Goal: Task Accomplishment & Management: Manage account settings

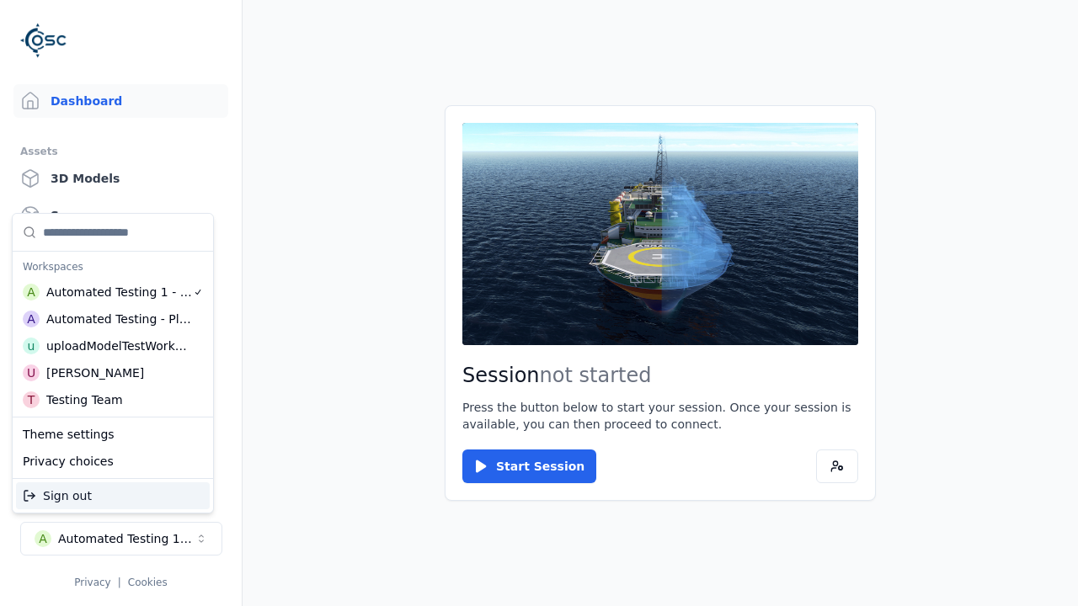
click at [113, 319] on div "Automated Testing - Playwright" at bounding box center [119, 319] width 146 height 17
click at [539, 303] on html "Support Dashboard Assets 3D Models Scenes Datasets Recordings Support Documenta…" at bounding box center [539, 303] width 1078 height 606
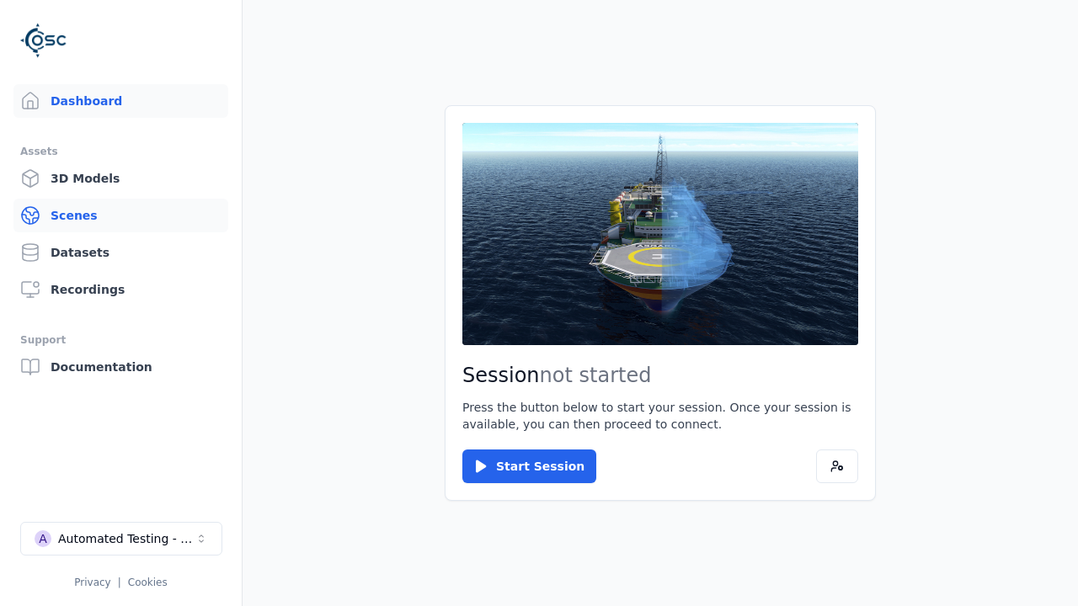
click at [120, 216] on link "Scenes" at bounding box center [120, 216] width 215 height 34
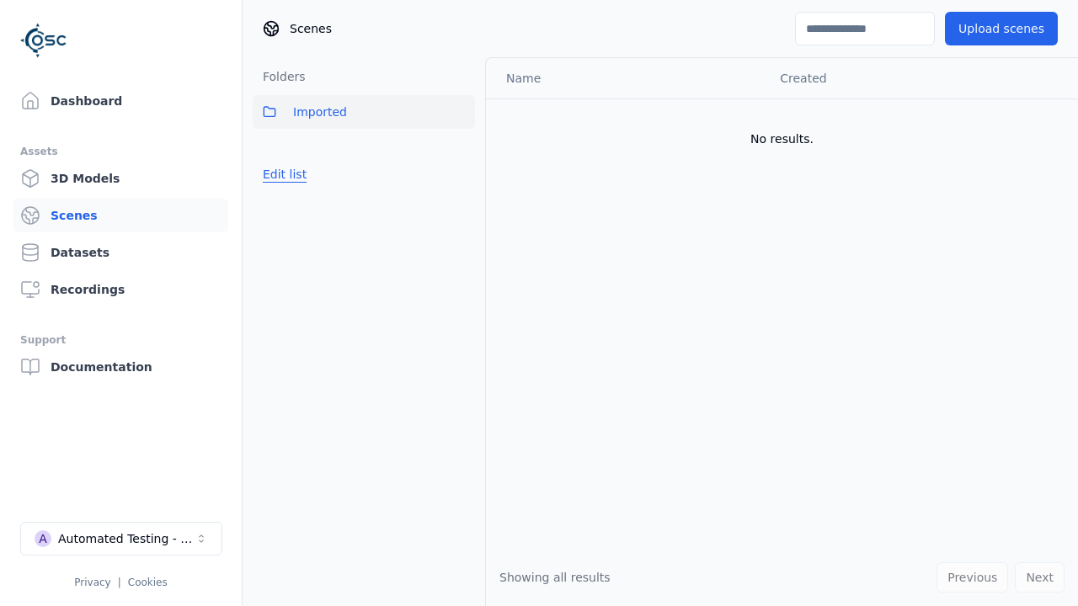
click at [285, 174] on button "Edit list" at bounding box center [285, 174] width 64 height 30
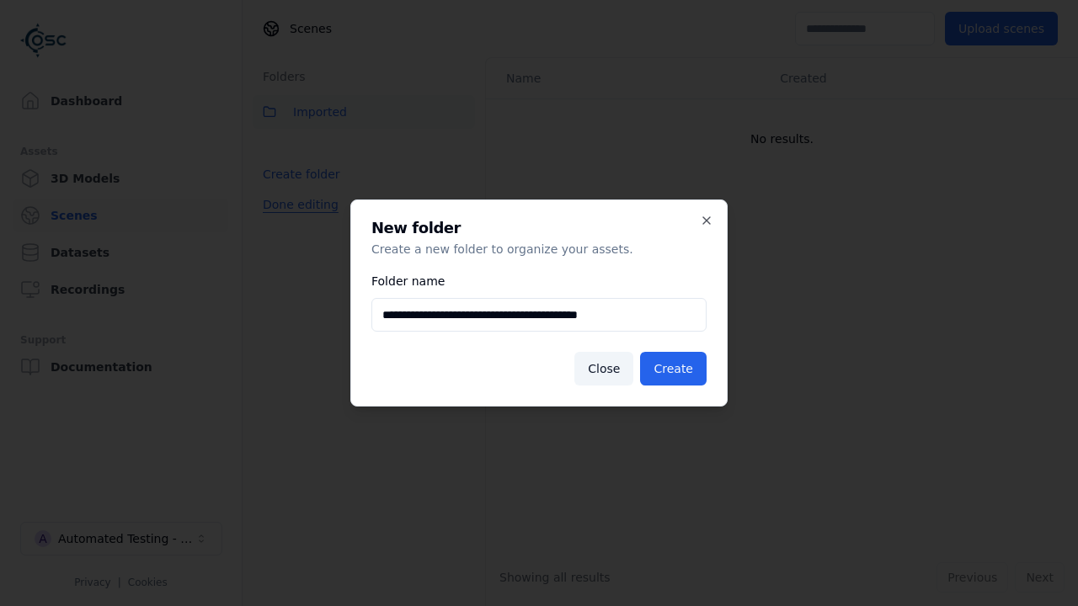
scroll to position [0, 2]
type input "**********"
click at [673, 369] on button "Create" at bounding box center [673, 369] width 67 height 34
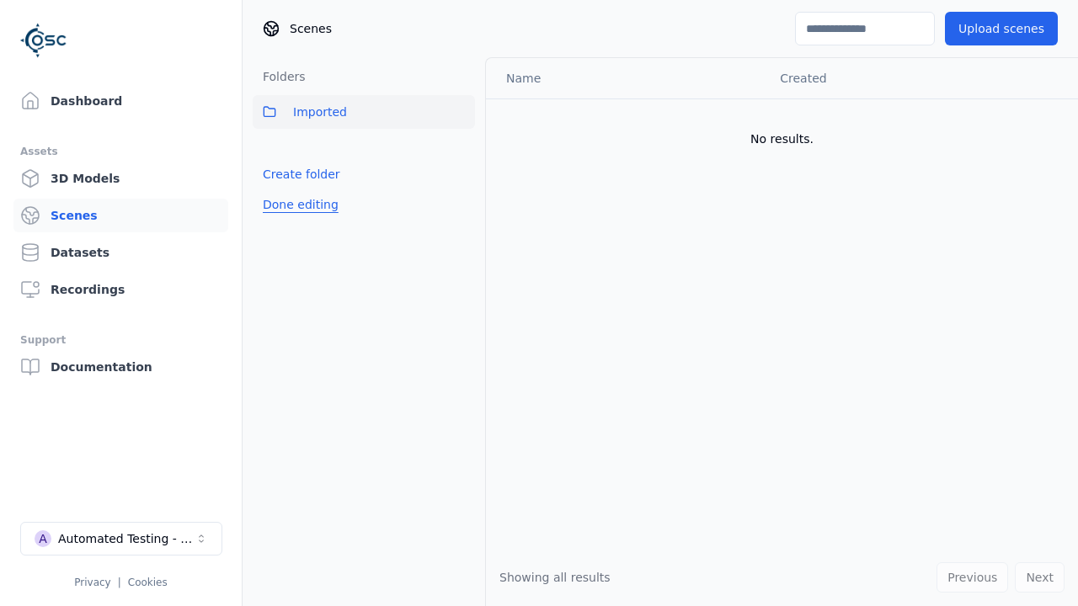
click at [300, 205] on button "Done editing" at bounding box center [301, 204] width 96 height 30
click at [285, 211] on button "Done editing" at bounding box center [301, 204] width 96 height 30
click at [461, 149] on html "Support Dashboard Assets 3D Models Scenes Datasets Recordings Support Documenta…" at bounding box center [539, 303] width 1078 height 606
click at [461, 210] on div "Rename" at bounding box center [461, 210] width 113 height 27
